Goal: Find specific page/section: Find specific page/section

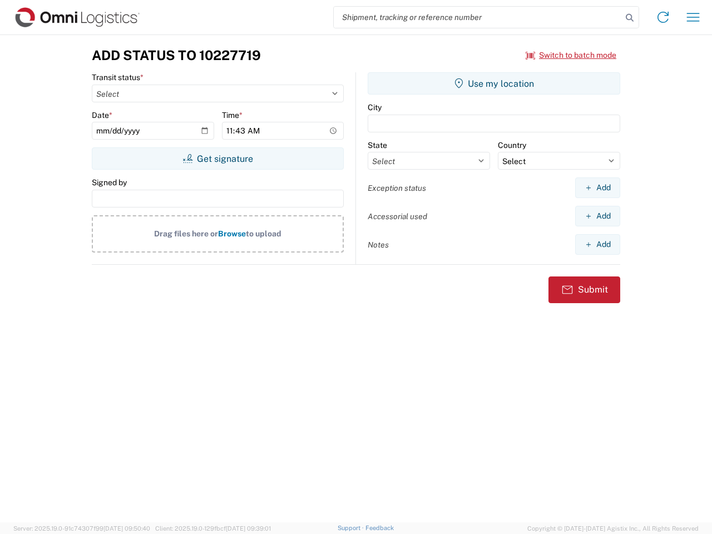
click at [478, 17] on input "search" at bounding box center [478, 17] width 288 height 21
click at [630, 18] on icon at bounding box center [630, 18] width 16 height 16
click at [663, 17] on icon at bounding box center [664, 17] width 18 height 18
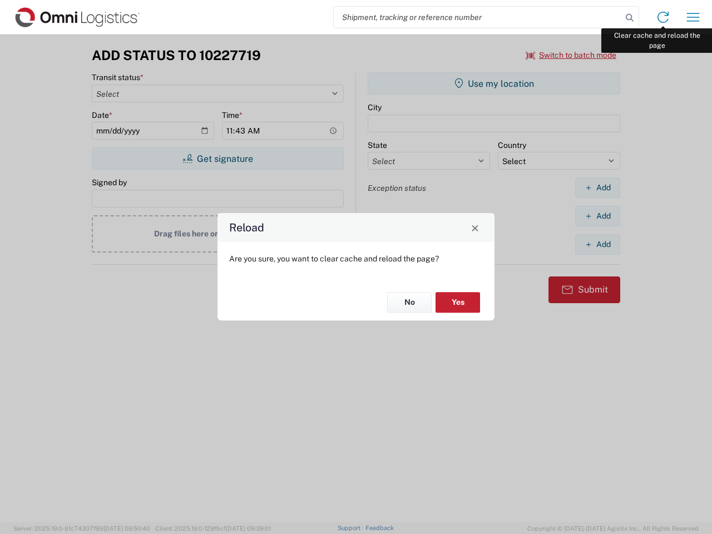
click at [693, 17] on div "Reload Are you sure, you want to clear cache and reload the page? No Yes" at bounding box center [356, 267] width 712 height 534
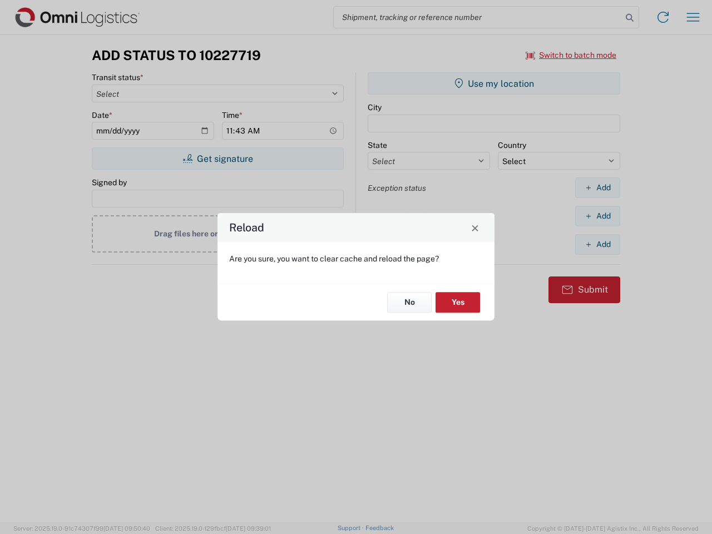
click at [572, 55] on div "Reload Are you sure, you want to clear cache and reload the page? No Yes" at bounding box center [356, 267] width 712 height 534
click at [218, 159] on div "Reload Are you sure, you want to clear cache and reload the page? No Yes" at bounding box center [356, 267] width 712 height 534
click at [494, 83] on div "Reload Are you sure, you want to clear cache and reload the page? No Yes" at bounding box center [356, 267] width 712 height 534
click at [598, 188] on div "Reload Are you sure, you want to clear cache and reload the page? No Yes" at bounding box center [356, 267] width 712 height 534
click at [598, 216] on div "Reload Are you sure, you want to clear cache and reload the page? No Yes" at bounding box center [356, 267] width 712 height 534
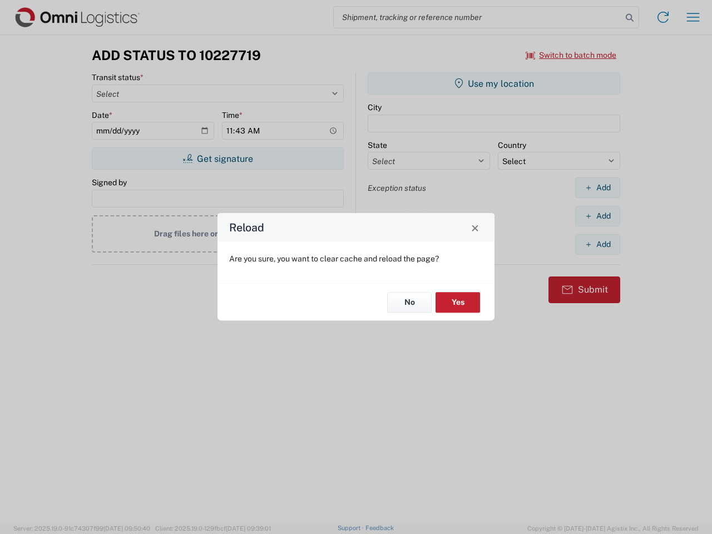
click at [598, 244] on div "Reload Are you sure, you want to clear cache and reload the page? No Yes" at bounding box center [356, 267] width 712 height 534
